Goal: Transaction & Acquisition: Purchase product/service

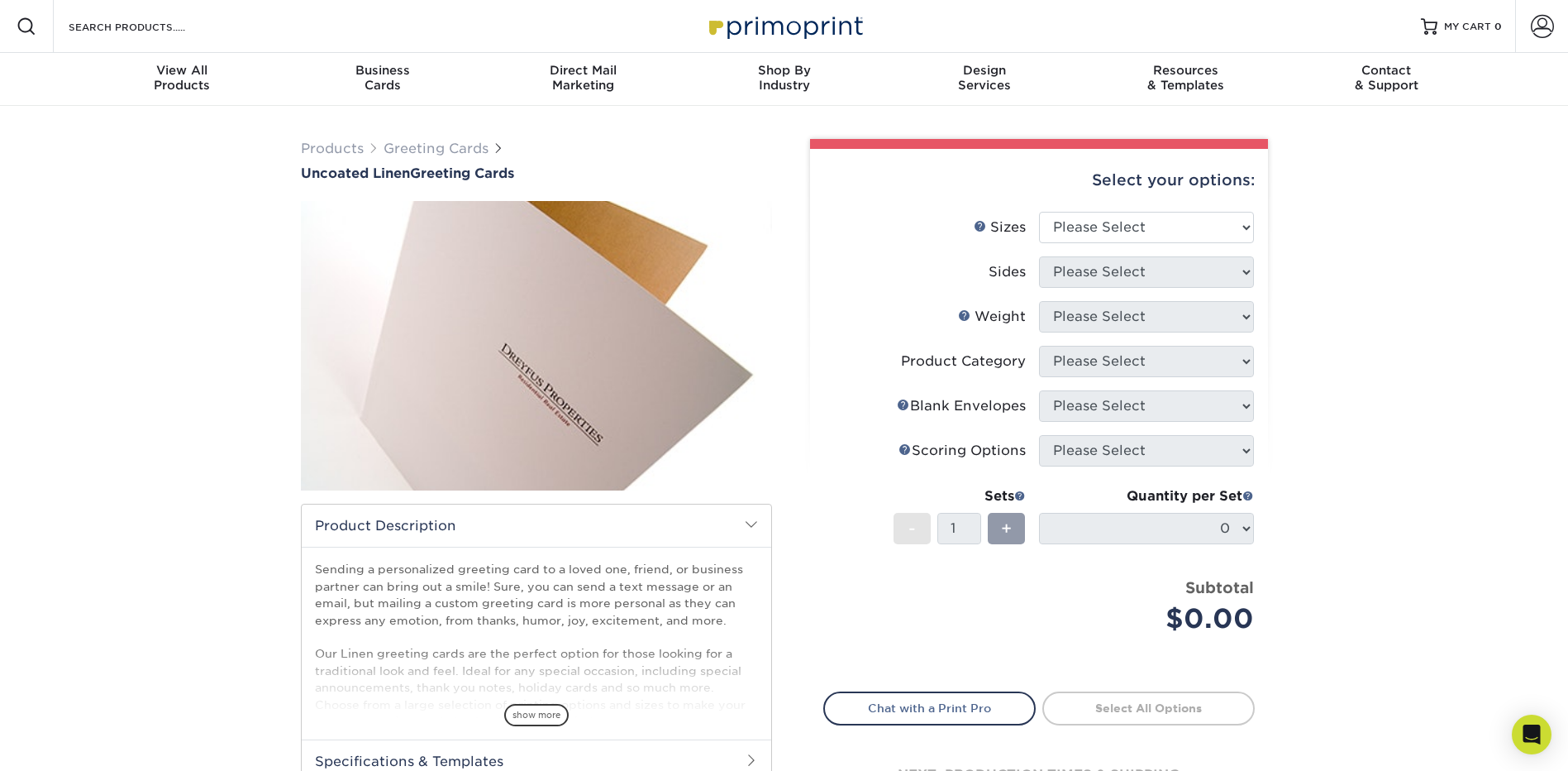
click at [129, 271] on div "Products Greeting Cards Uncoated Linen Greeting Cards show more /" at bounding box center [784, 521] width 1568 height 831
click at [1138, 229] on select "Please Select 4.25" x 11" 5.5" x 8.5" 6" x 9" 6" x 12" 7" x 10"" at bounding box center [1147, 228] width 215 height 32
select select "5.50x8.50"
click at [1039, 212] on select "Please Select 4.25" x 11" 5.5" x 8.5" 6" x 9" 6" x 12" 7" x 10"" at bounding box center [1147, 228] width 215 height 32
click at [1119, 266] on select "Please Select Print Both Sides Print Front Only" at bounding box center [1147, 272] width 215 height 32
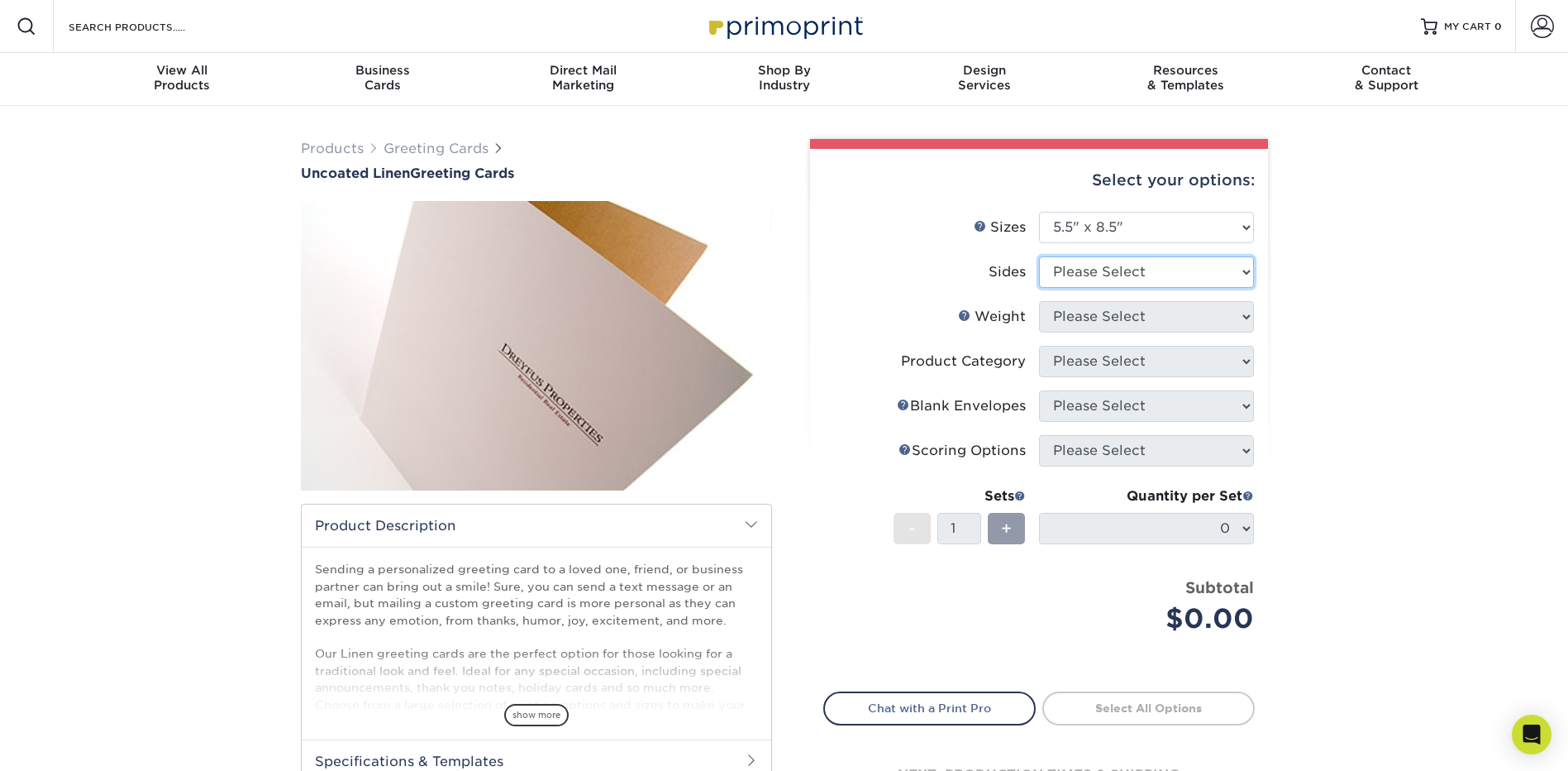
select select "13abbda7-1d64-4f25-8bb2-c179b224825d"
click at [1039, 256] on select "Please Select Print Both Sides Print Front Only" at bounding box center [1147, 272] width 215 height 32
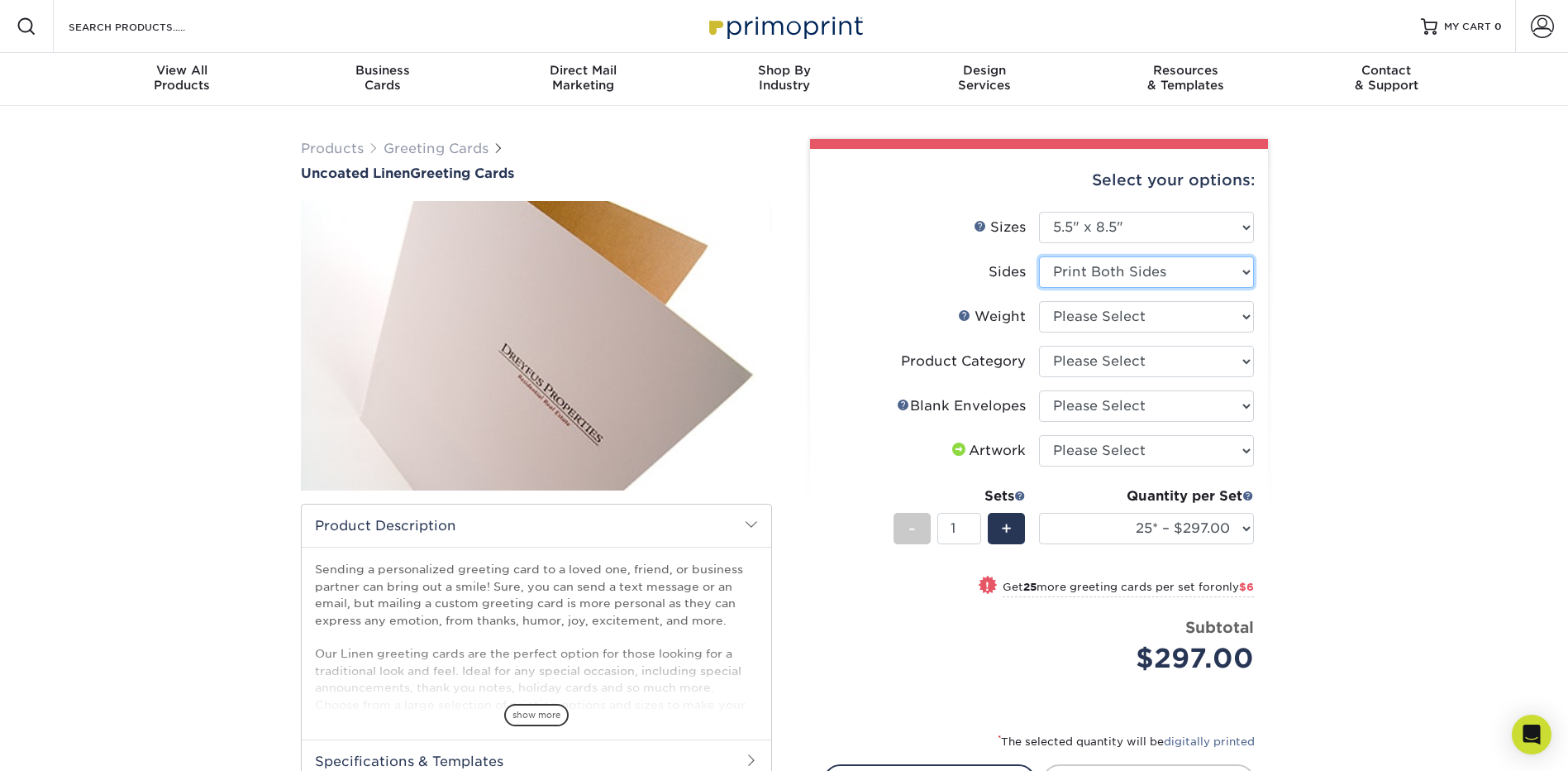
click at [1114, 275] on select "Please Select Print Both Sides Print Front Only" at bounding box center [1147, 272] width 215 height 32
click at [1039, 256] on select "Please Select Print Both Sides Print Front Only" at bounding box center [1147, 272] width 215 height 32
click at [1102, 315] on select "Please Select 100LB" at bounding box center [1147, 317] width 215 height 32
select select "100LB"
click at [1039, 301] on select "Please Select 100LB" at bounding box center [1147, 317] width 215 height 32
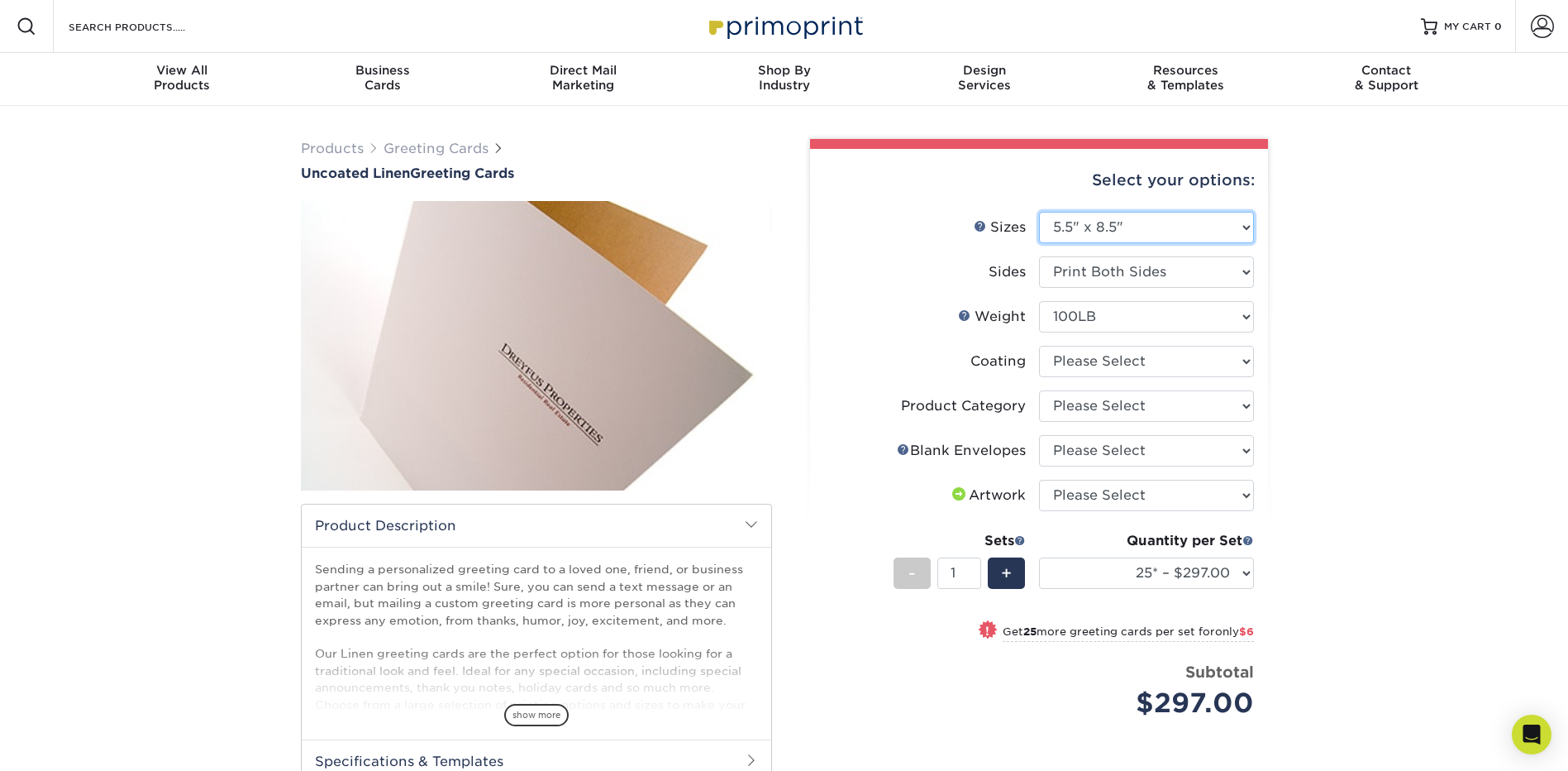
click at [1134, 223] on select "Please Select 4.25" x 11" 5.5" x 8.5" 6" x 9" 6" x 12" 7" x 10"" at bounding box center [1147, 228] width 215 height 32
click at [1039, 212] on select "Please Select 4.25" x 11" 5.5" x 8.5" 6" x 9" 6" x 12" 7" x 10"" at bounding box center [1147, 228] width 215 height 32
click at [1118, 349] on select at bounding box center [1147, 362] width 215 height 32
select select "3e7618de-abca-4bda-9f97-8b9129e913d8"
click at [1039, 346] on select at bounding box center [1147, 362] width 215 height 32
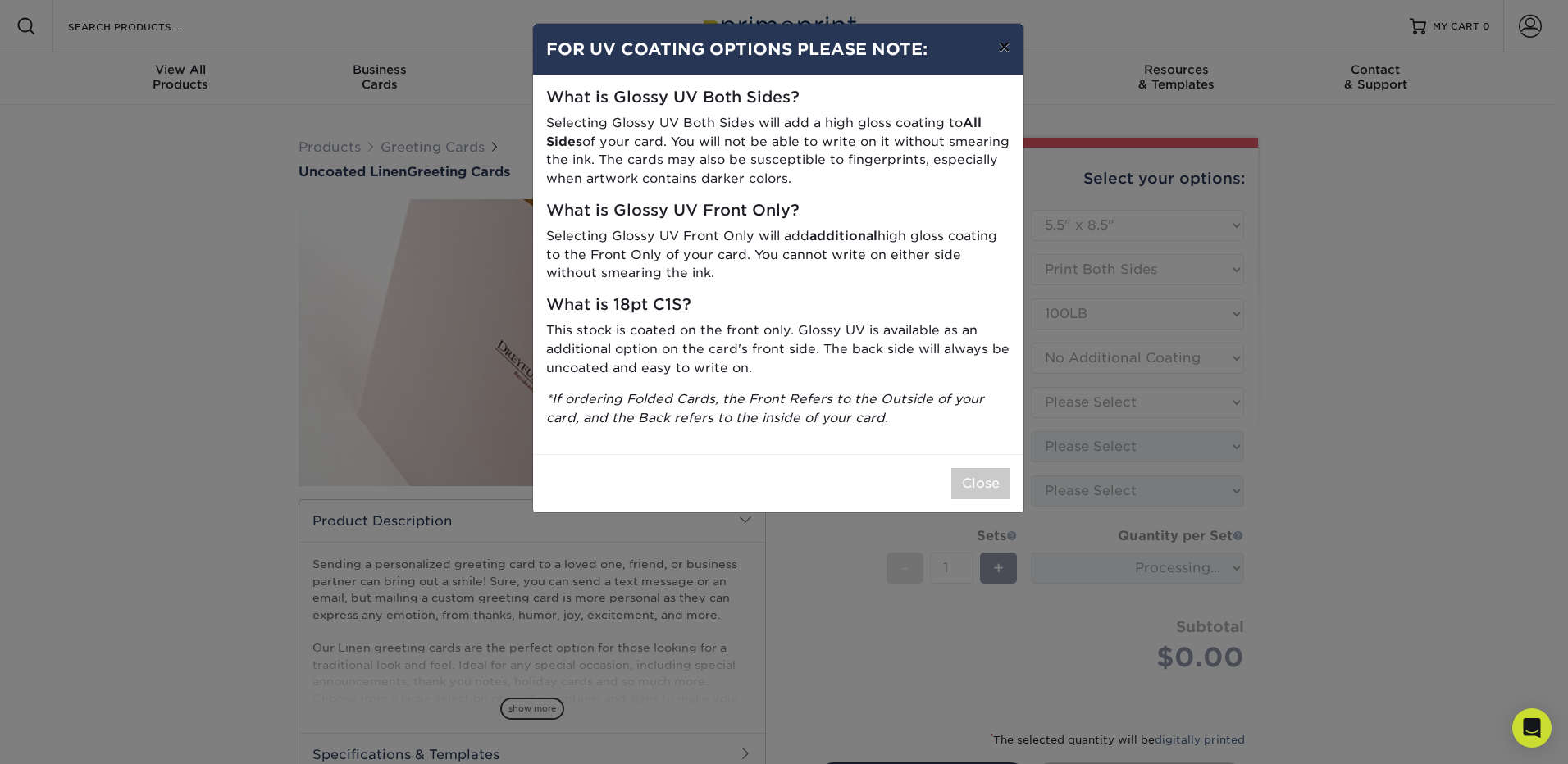
click at [1004, 33] on button "×" at bounding box center [1003, 46] width 38 height 46
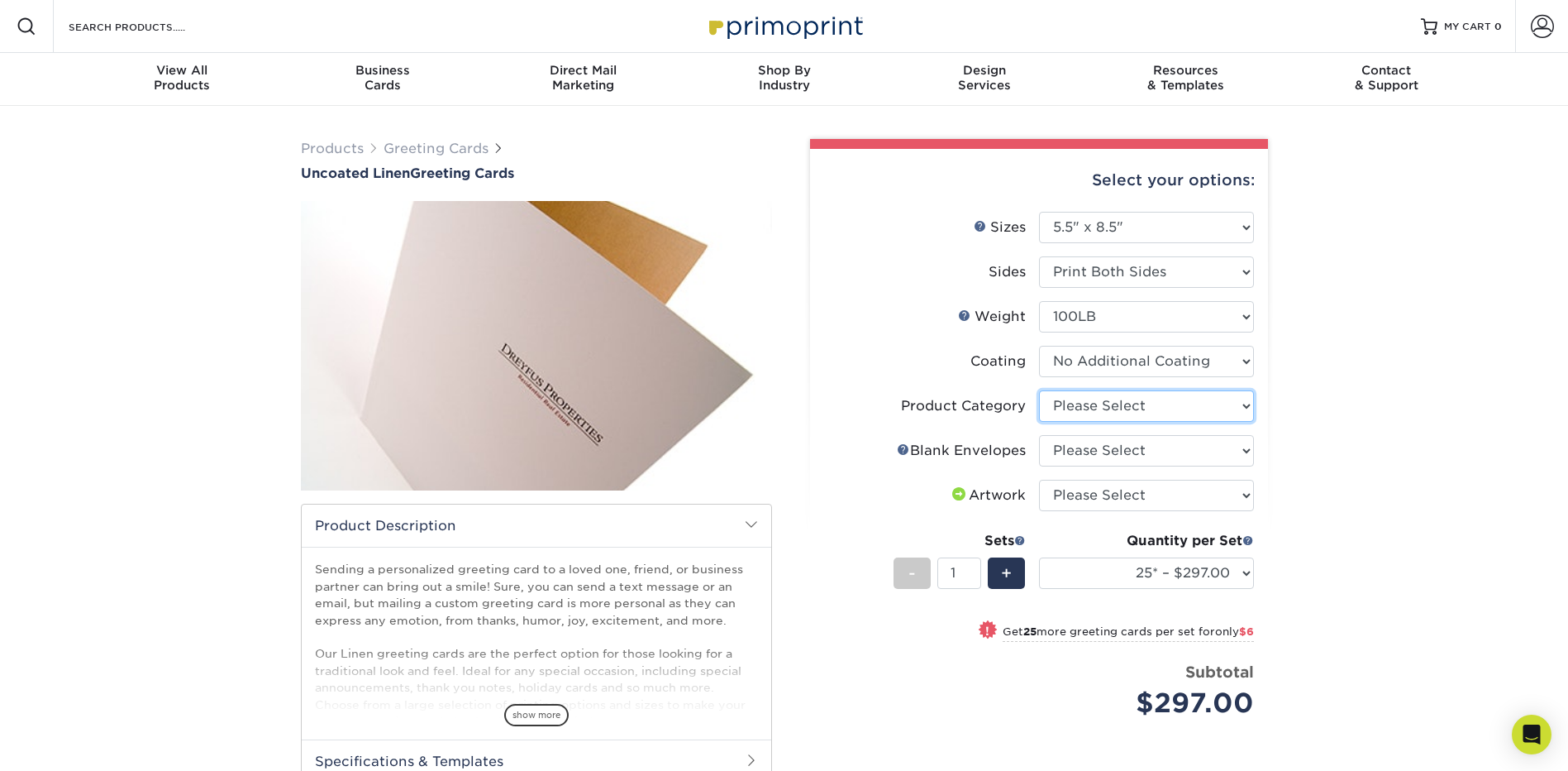
click at [1133, 414] on select "Please Select Greeting Cards" at bounding box center [1147, 406] width 215 height 32
select select "b7f8198f-f281-4438-a52e-cd7a5c5c0cfc"
click at [1039, 390] on select "Please Select Greeting Cards" at bounding box center [1147, 406] width 215 height 32
click at [1129, 412] on select "Please Select Greeting Cards" at bounding box center [1147, 406] width 215 height 32
click at [1039, 390] on select "Please Select Greeting Cards" at bounding box center [1147, 406] width 215 height 32
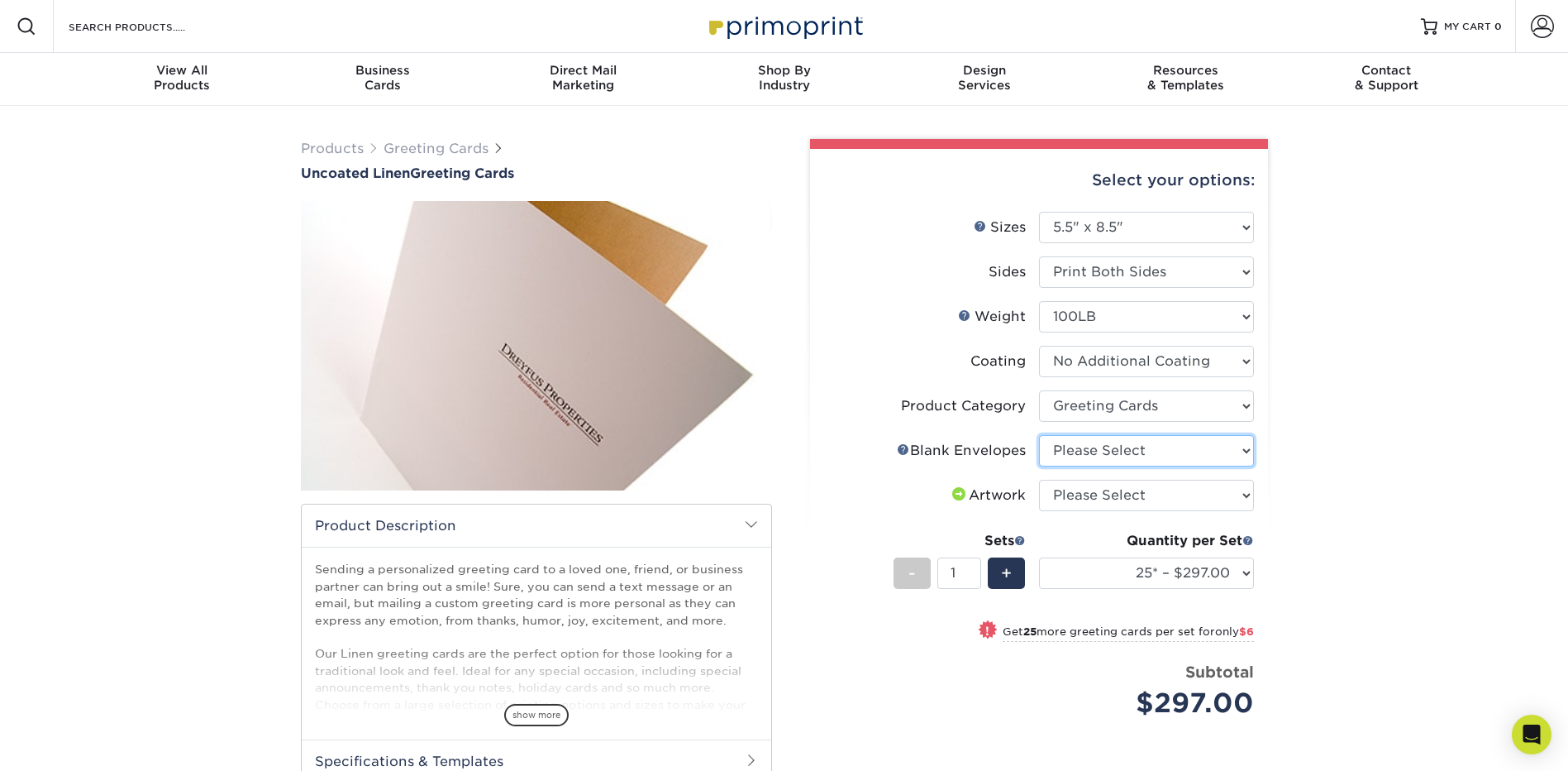
click at [1129, 457] on select "Please Select No Blank Envelopes Yes 25 Envelopes A2 Yes 50 Envelopes A2 Yes 75…" at bounding box center [1147, 451] width 215 height 32
drag, startPoint x: 1539, startPoint y: 562, endPoint x: 1519, endPoint y: 564, distance: 20.1
click at [1536, 563] on div "Products Greeting Cards Uncoated Linen Greeting Cards show more /" at bounding box center [784, 553] width 1568 height 896
drag, startPoint x: 447, startPoint y: 139, endPoint x: 446, endPoint y: 160, distance: 21.0
click at [448, 148] on span "Products Greeting Cards" at bounding box center [402, 149] width 203 height 20
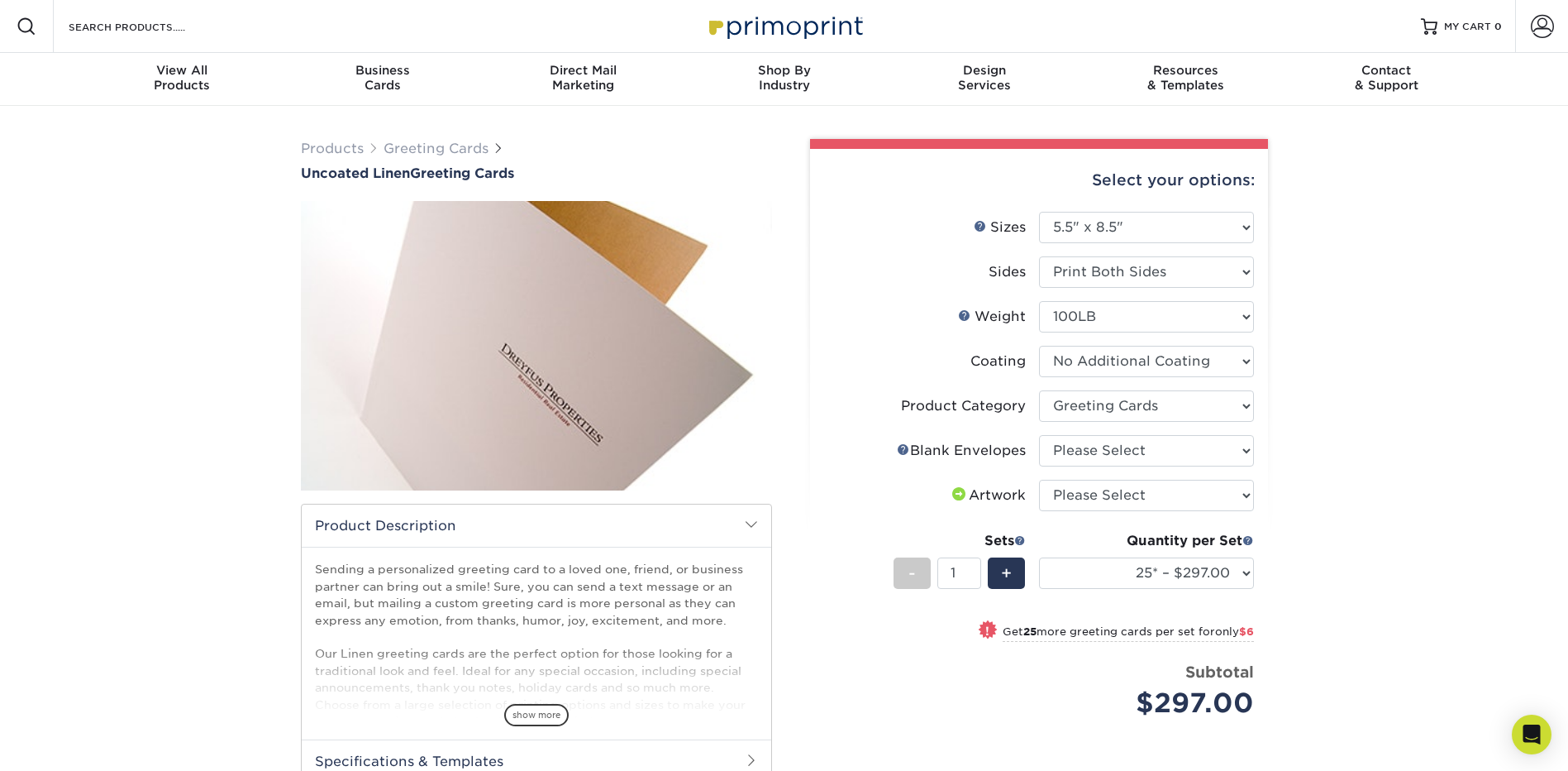
click at [446, 161] on div "Products Greeting Cards Uncoated Linen Greeting Cards" at bounding box center [536, 160] width 471 height 42
click at [465, 144] on link "Greeting Cards" at bounding box center [435, 148] width 105 height 16
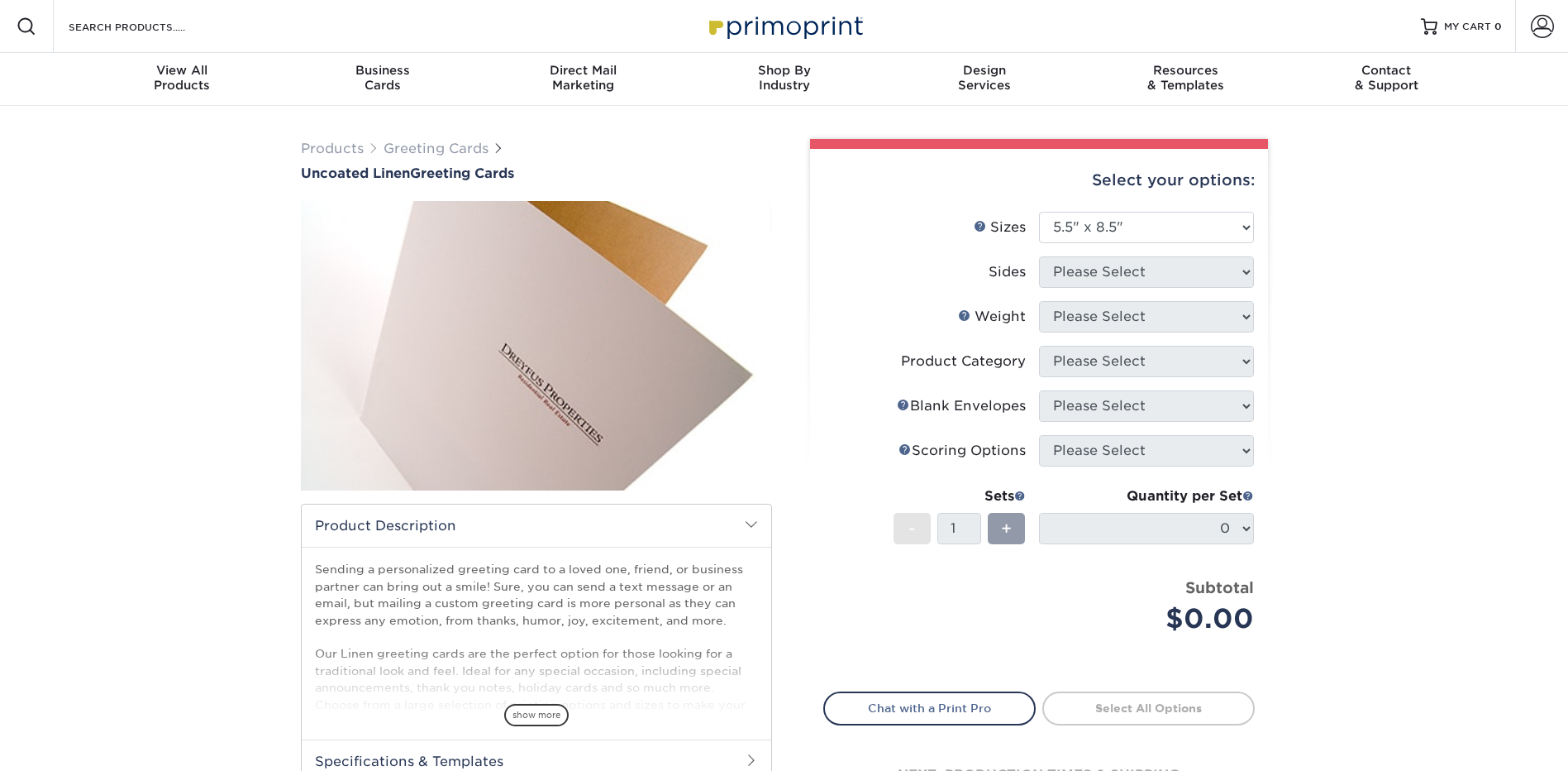
select select "5.50x8.50"
